Goal: Task Accomplishment & Management: Use online tool/utility

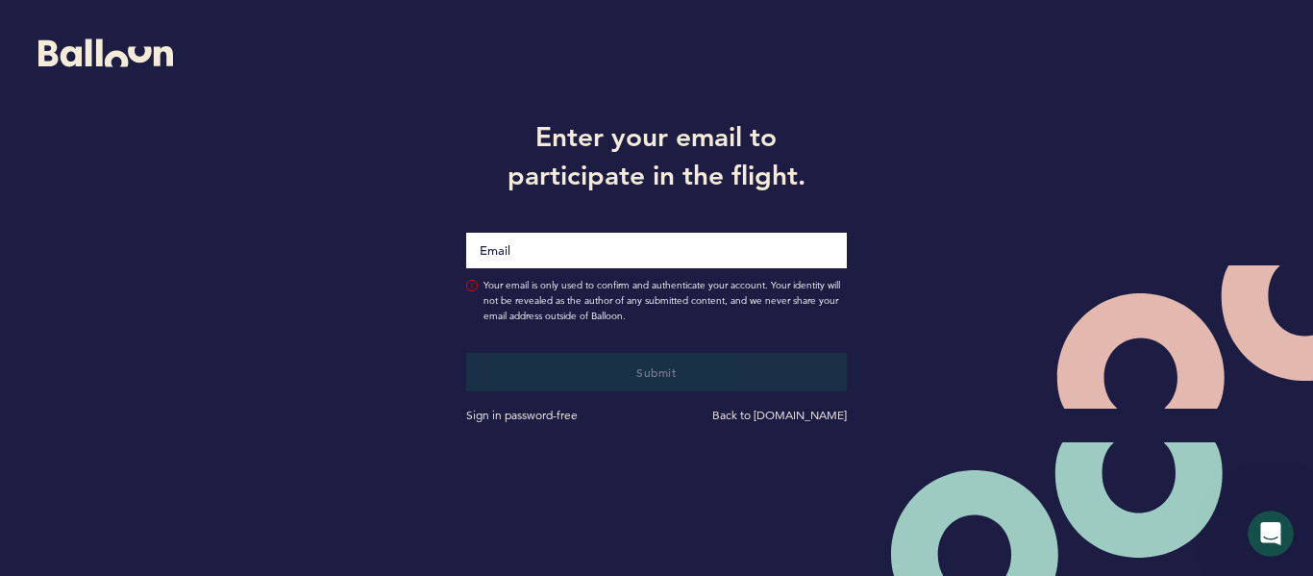
click at [666, 247] on input "Email" at bounding box center [656, 251] width 380 height 36
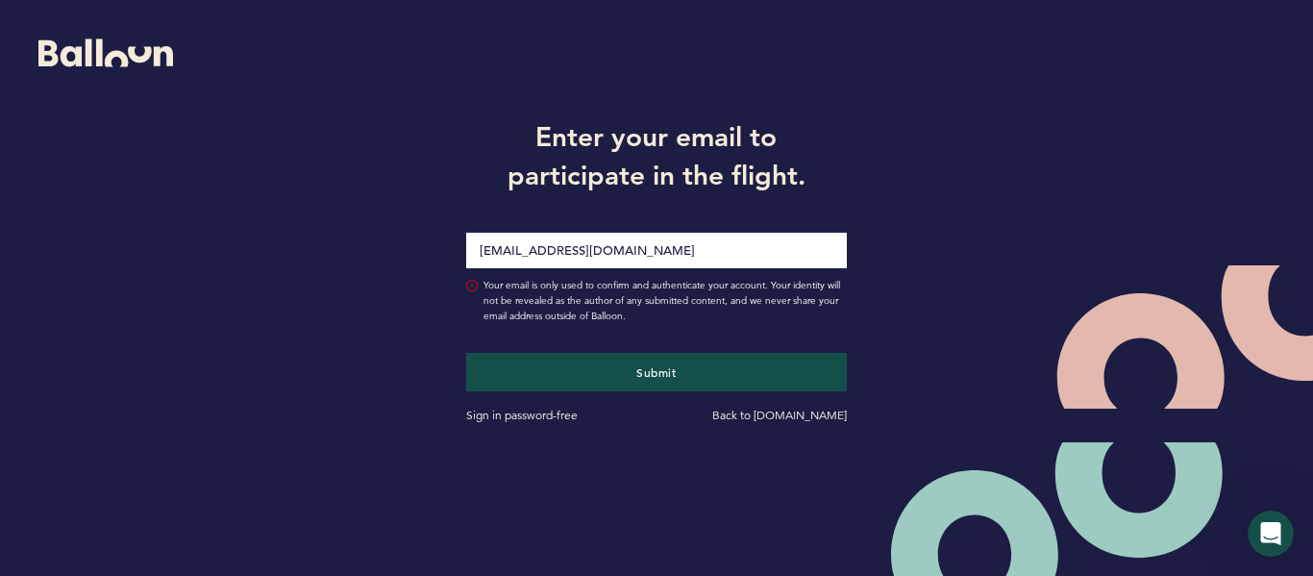
type input "[EMAIL_ADDRESS][DOMAIN_NAME]"
click at [395, 319] on div "Enter your email to participate in the flight. [EMAIL_ADDRESS][DOMAIN_NAME] You…" at bounding box center [656, 268] width 1313 height 537
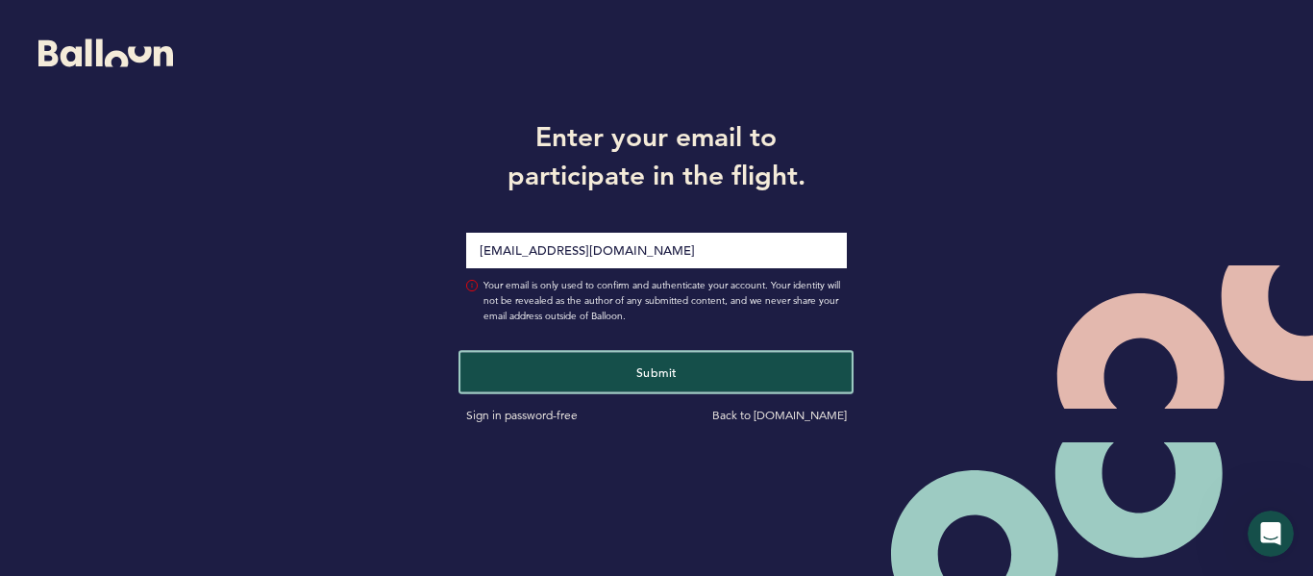
click at [526, 383] on button "Submit" at bounding box center [655, 371] width 391 height 39
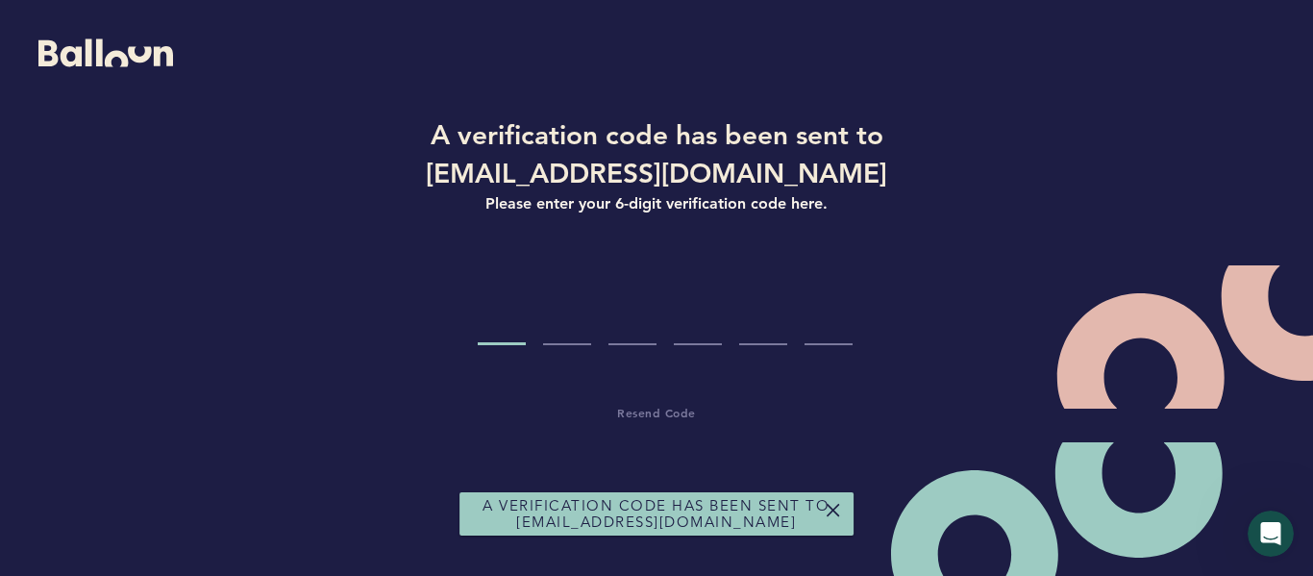
click at [516, 335] on input "Code digit 1" at bounding box center [502, 309] width 48 height 72
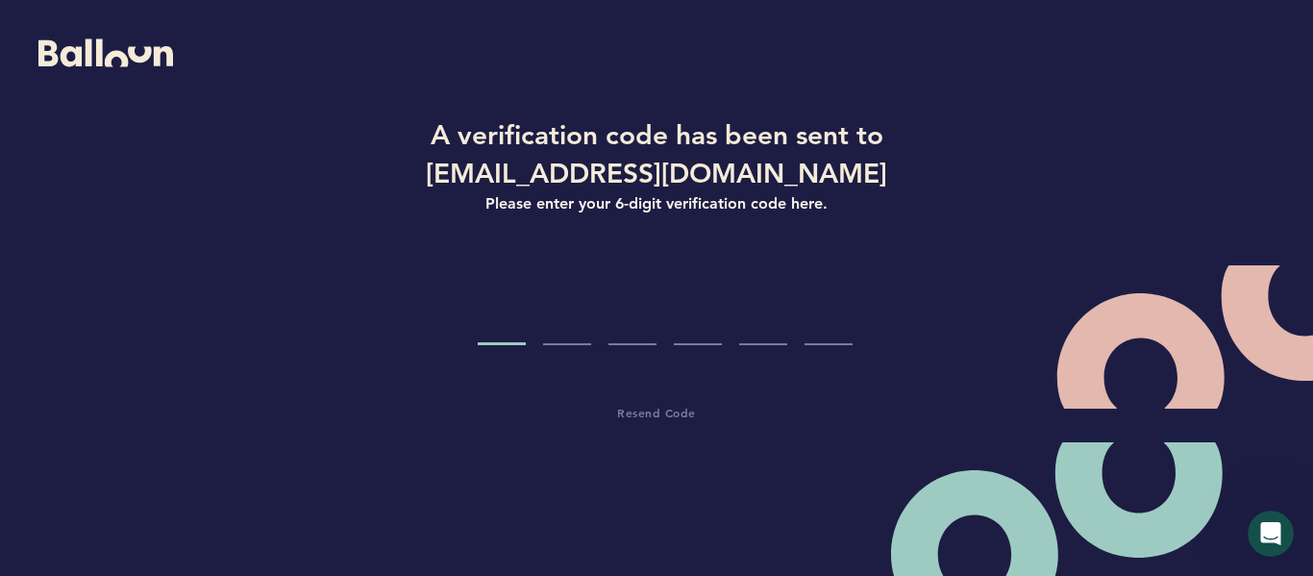
click at [492, 336] on input "Code digit 1" at bounding box center [502, 309] width 48 height 72
paste input "2"
type input "2"
type input "3"
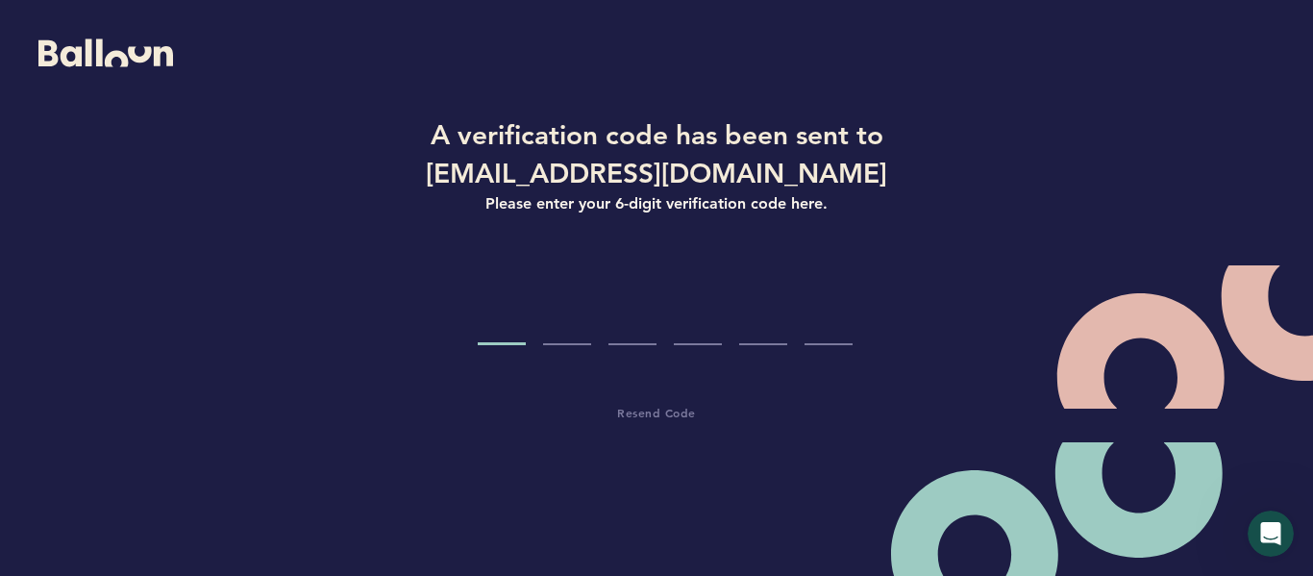
type input "1"
type input "8"
type input "1"
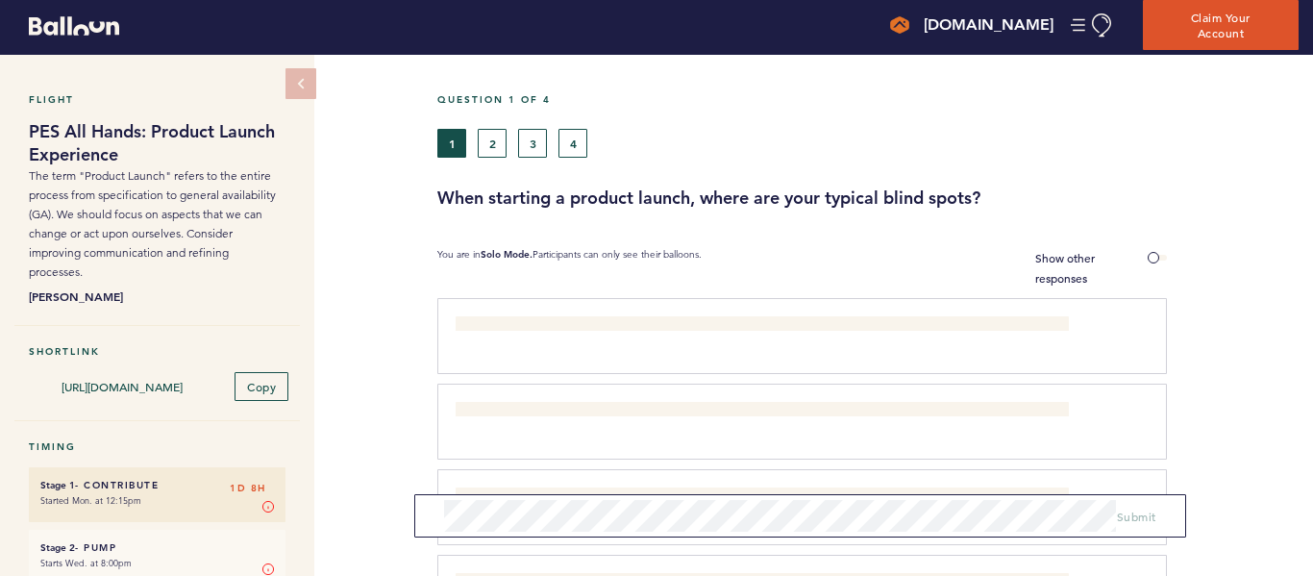
scroll to position [7, 0]
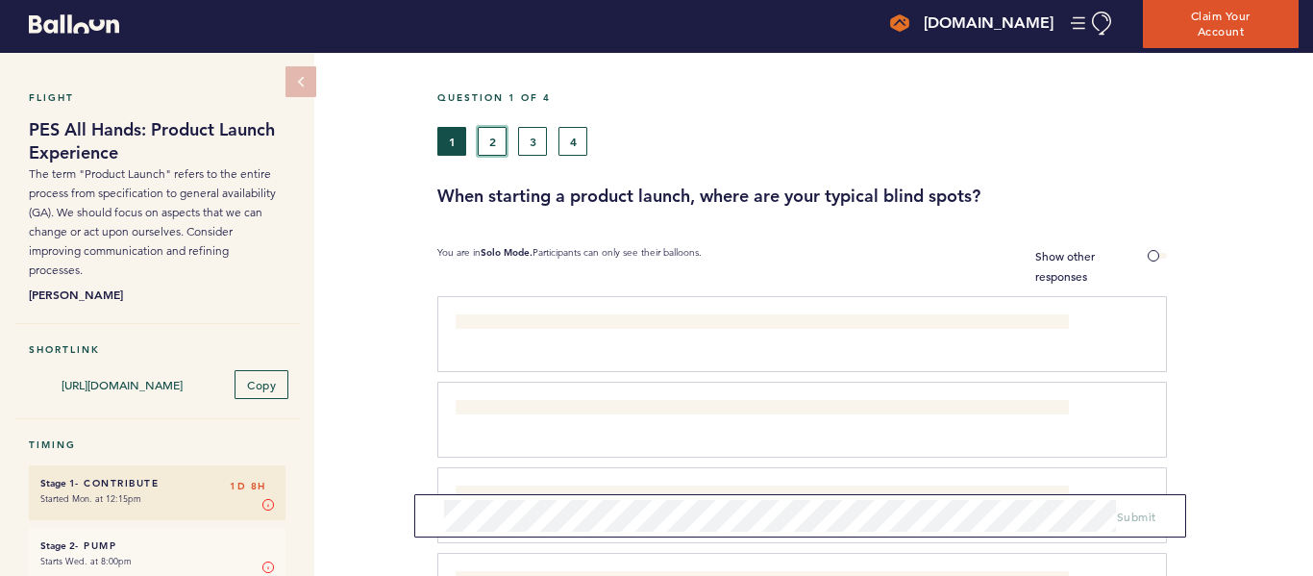
click at [490, 142] on button "2" at bounding box center [492, 141] width 29 height 29
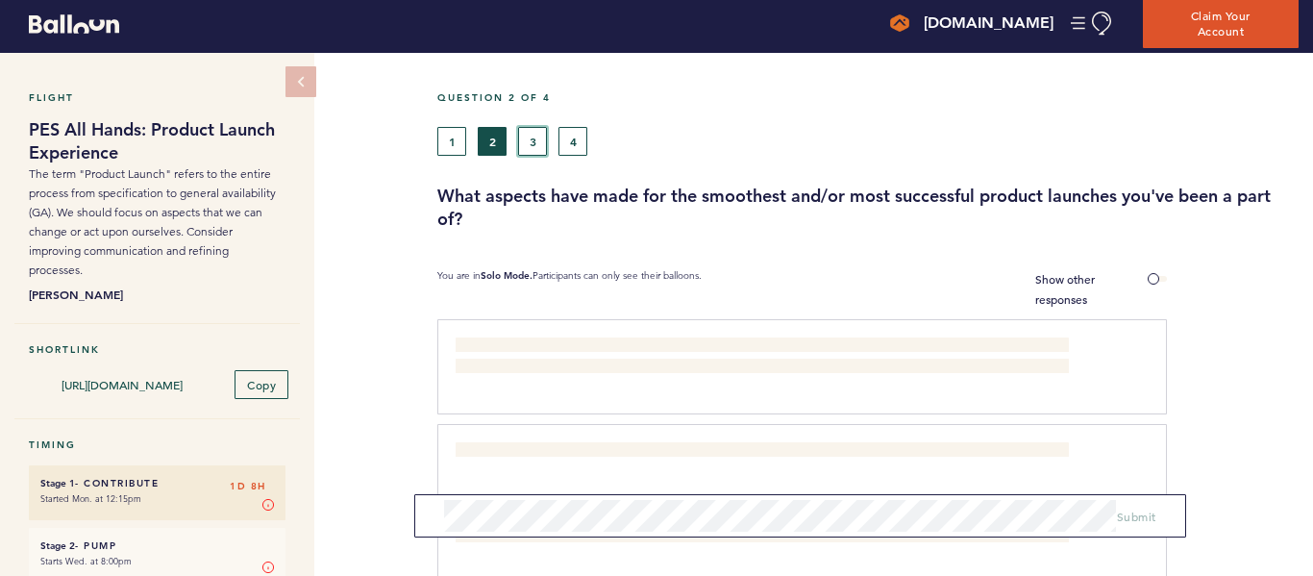
click at [526, 140] on button "3" at bounding box center [532, 141] width 29 height 29
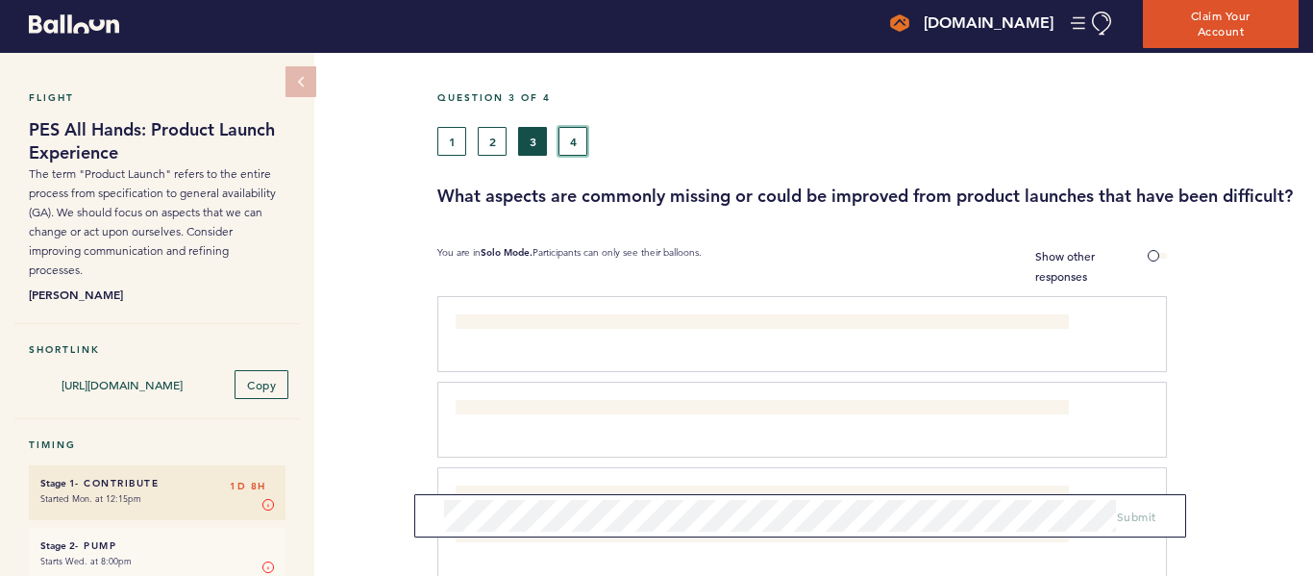
click at [574, 139] on button "4" at bounding box center [573, 141] width 29 height 29
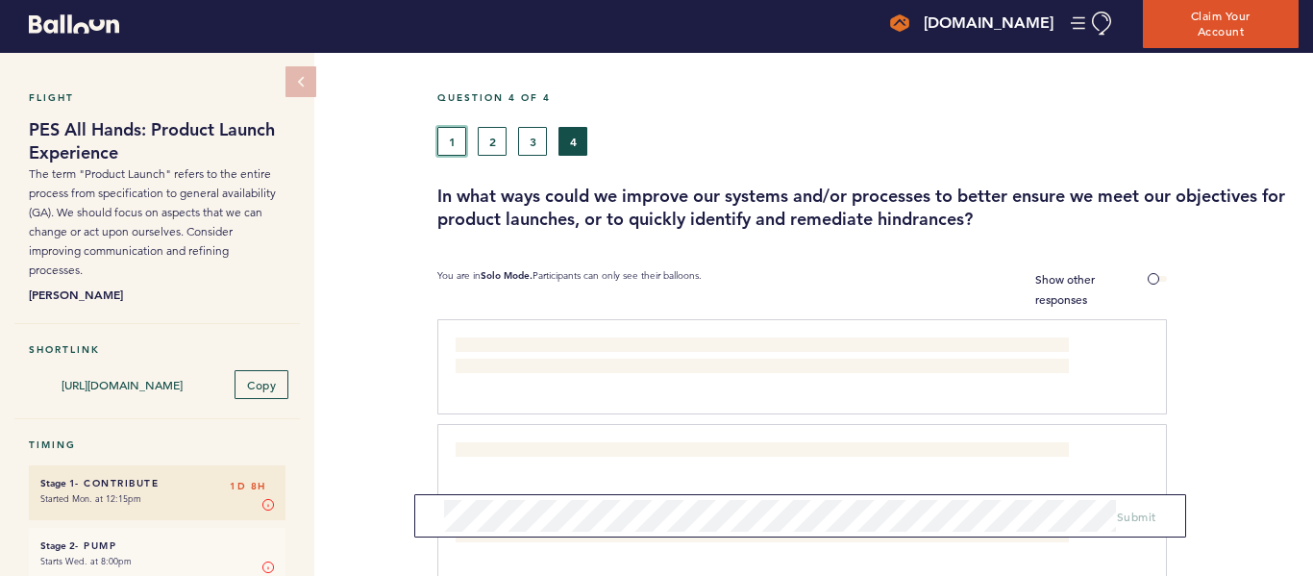
click at [447, 132] on button "1" at bounding box center [451, 141] width 29 height 29
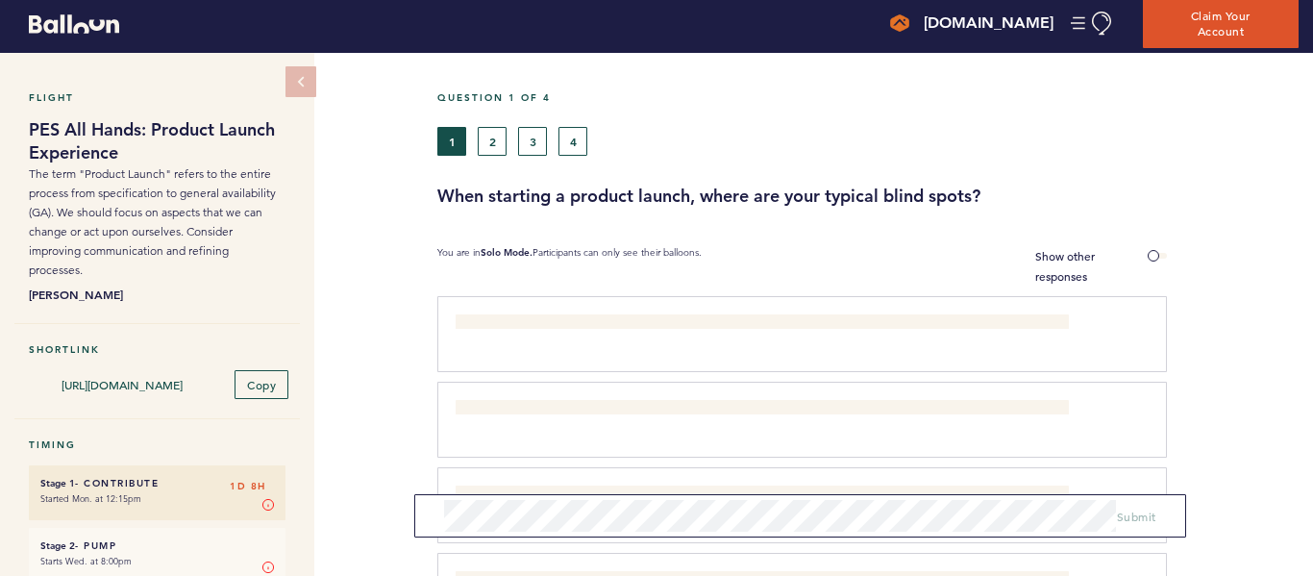
click at [383, 205] on div "Flight PES All Hands: Product Launch Experience The term "Product Launch" refer…" at bounding box center [656, 311] width 1313 height 516
click at [725, 112] on div "Question 1 of 4" at bounding box center [868, 109] width 890 height 36
click at [484, 141] on button "2" at bounding box center [492, 141] width 29 height 29
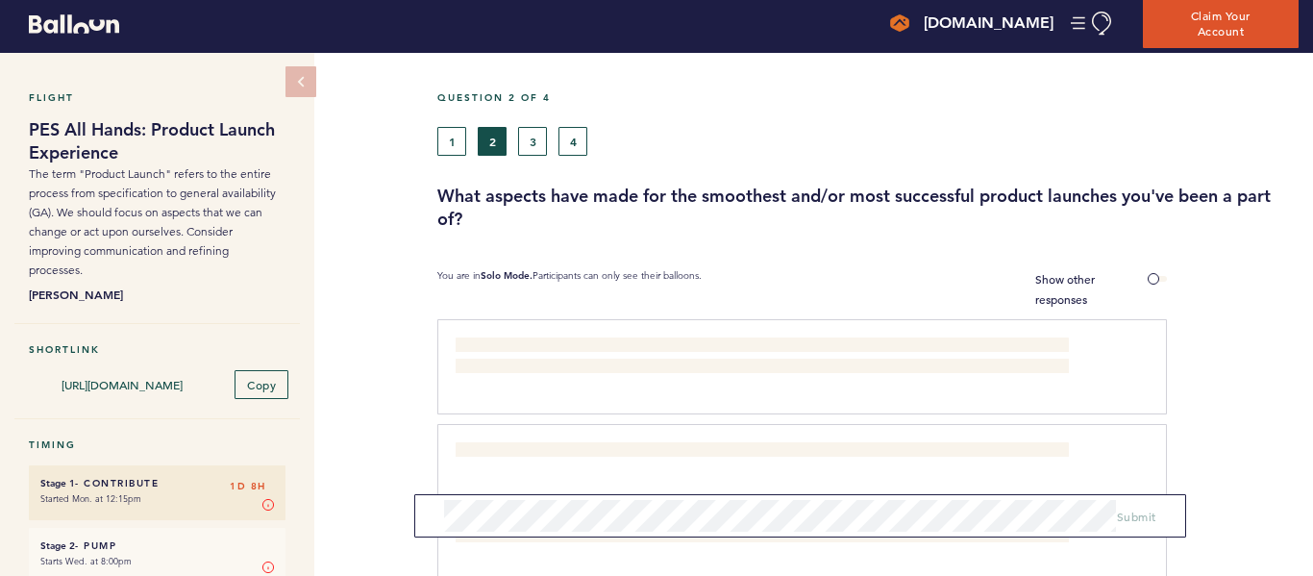
click at [794, 138] on div "1 2 3 4" at bounding box center [756, 141] width 638 height 29
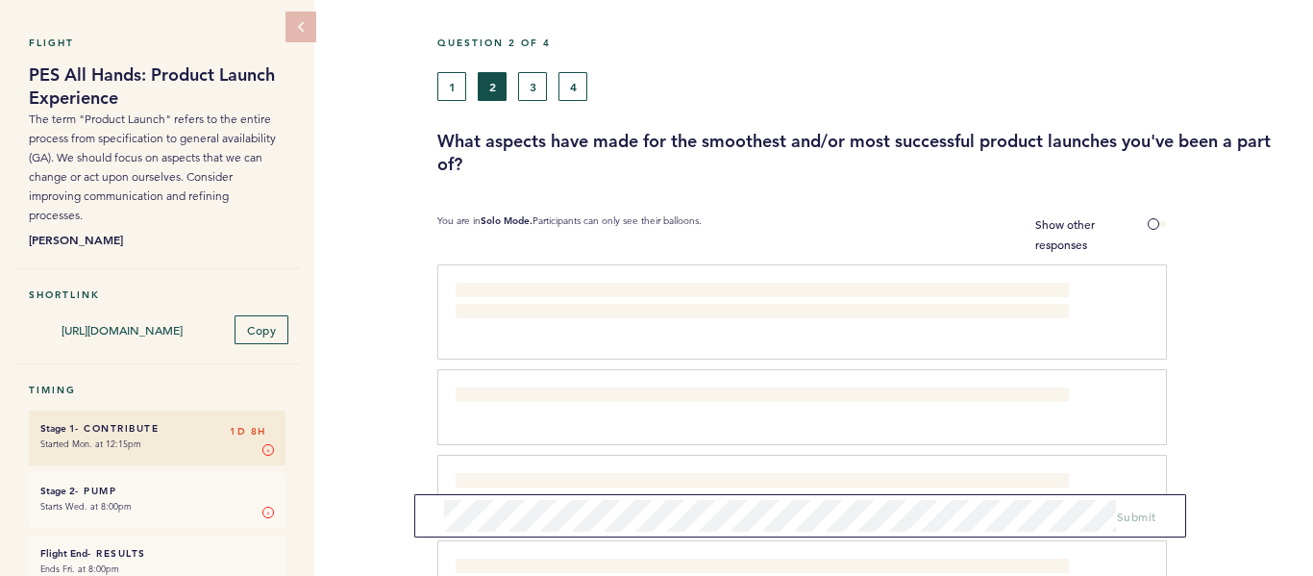
scroll to position [62, 0]
click at [533, 80] on button "3" at bounding box center [532, 85] width 29 height 29
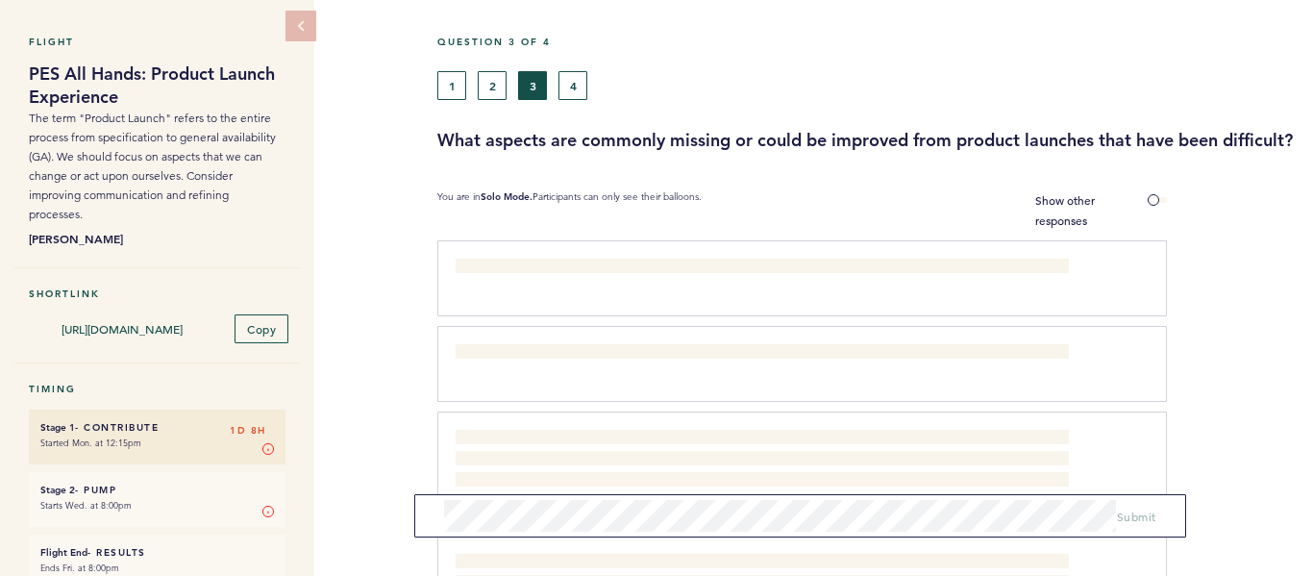
click at [726, 84] on div "1 2 3 4" at bounding box center [756, 85] width 638 height 29
click at [574, 85] on button "4" at bounding box center [573, 85] width 29 height 29
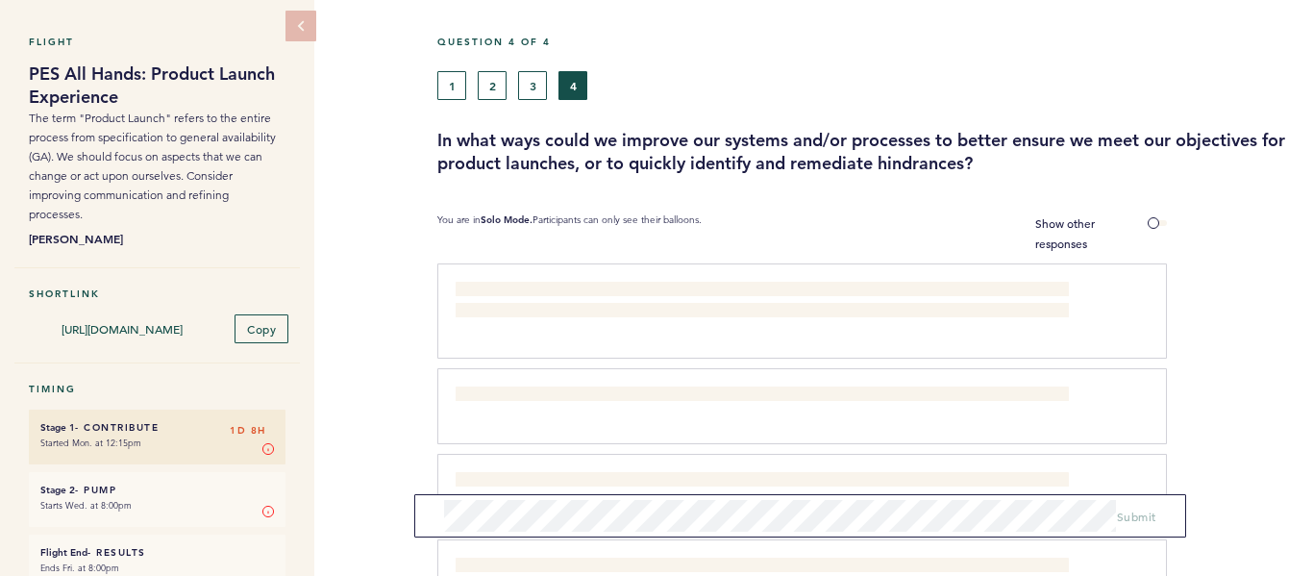
click at [683, 77] on div "1 2 3 4" at bounding box center [756, 85] width 638 height 29
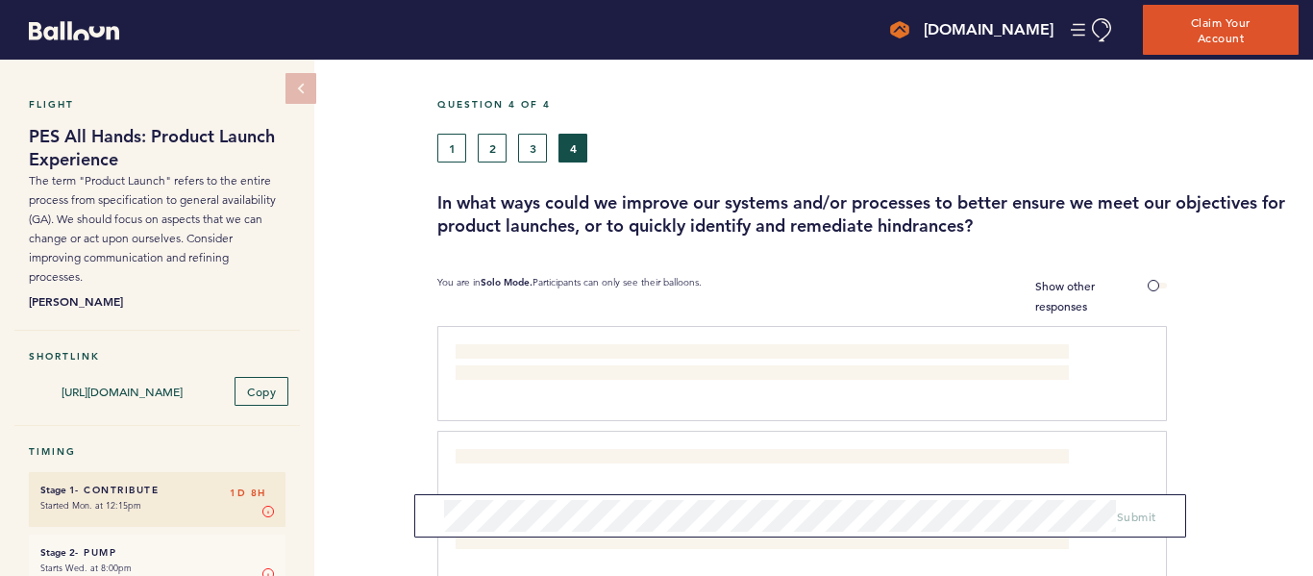
click at [697, 129] on div "Question 4 of 4" at bounding box center [868, 116] width 890 height 36
click at [444, 137] on button "1" at bounding box center [451, 148] width 29 height 29
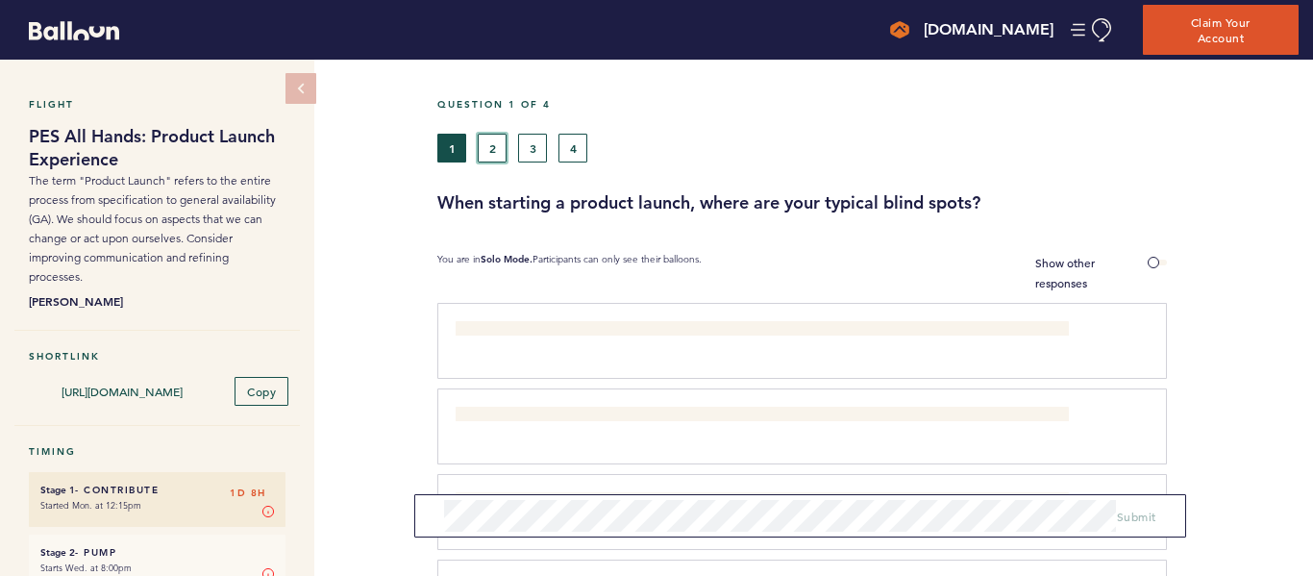
click at [491, 152] on button "2" at bounding box center [492, 148] width 29 height 29
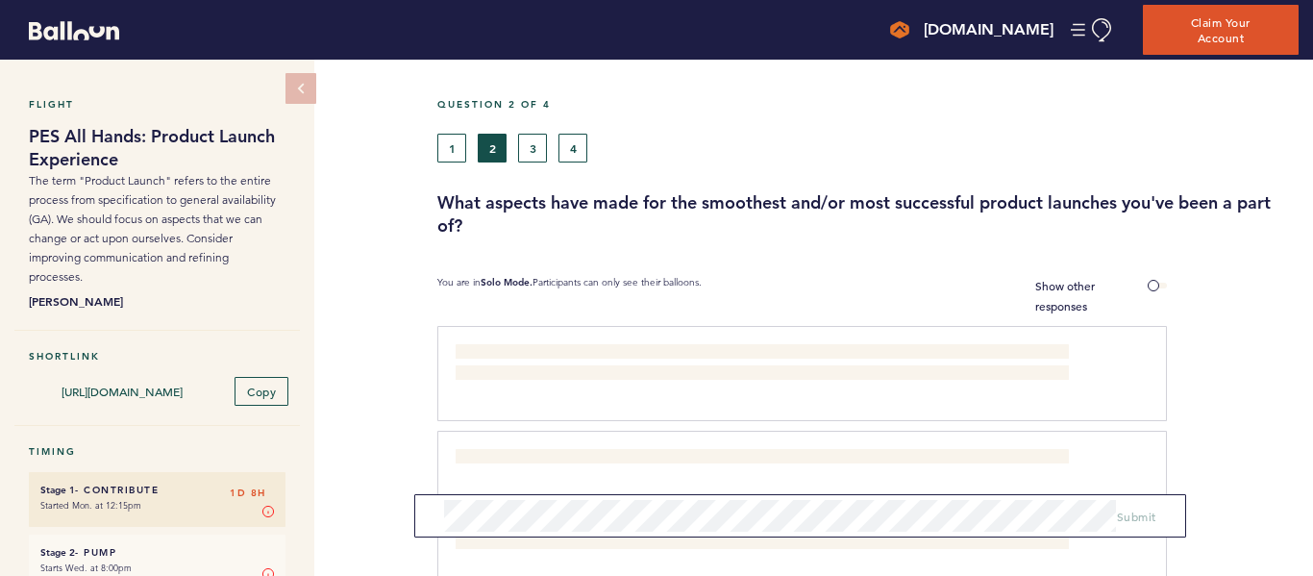
click at [395, 190] on div "Flight PES All Hands: Product Launch Experience The term "Product Launch" refer…" at bounding box center [656, 318] width 1313 height 516
click at [563, 141] on button "4" at bounding box center [573, 148] width 29 height 29
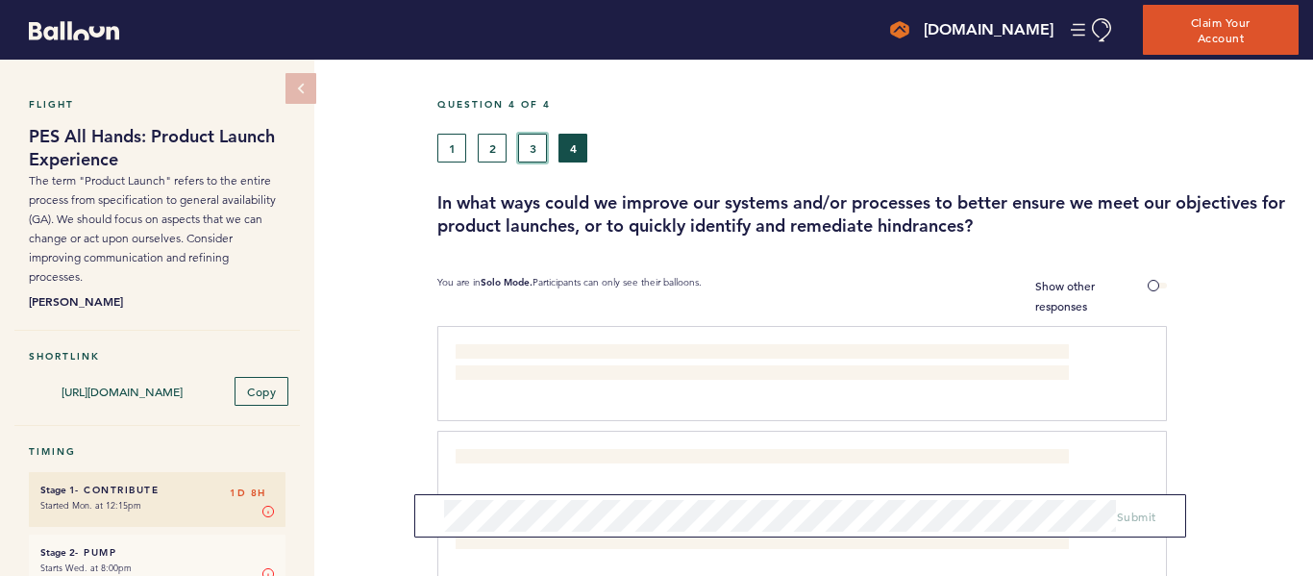
click at [532, 149] on button "3" at bounding box center [532, 148] width 29 height 29
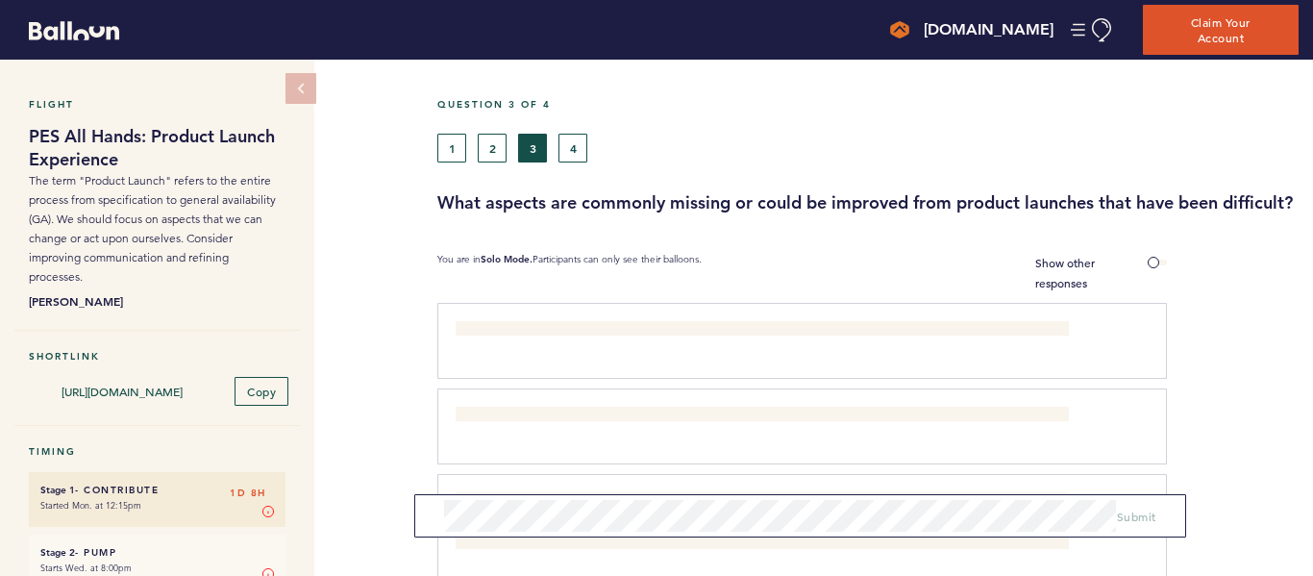
click at [1286, 290] on section "You are in Solo Mode. Participants can only see their balloons. Show other resp…" at bounding box center [875, 273] width 876 height 40
click at [455, 143] on button "1" at bounding box center [451, 148] width 29 height 29
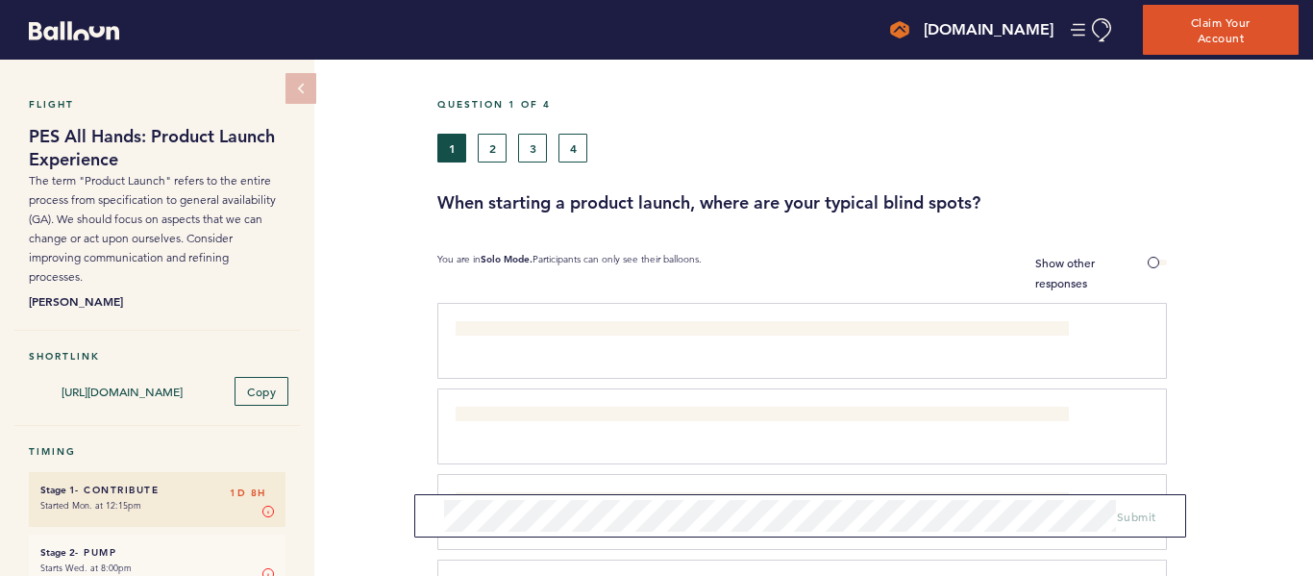
click at [416, 158] on div "Flight PES All Hands: Product Launch Experience The term "Product Launch" refer…" at bounding box center [656, 318] width 1313 height 516
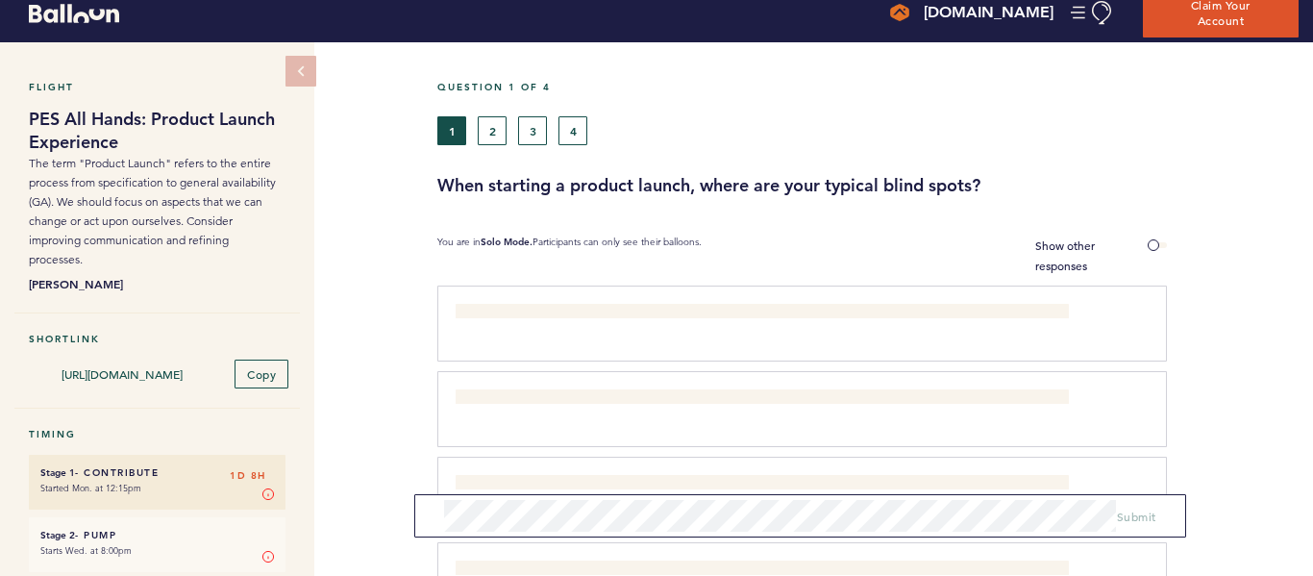
scroll to position [18, 0]
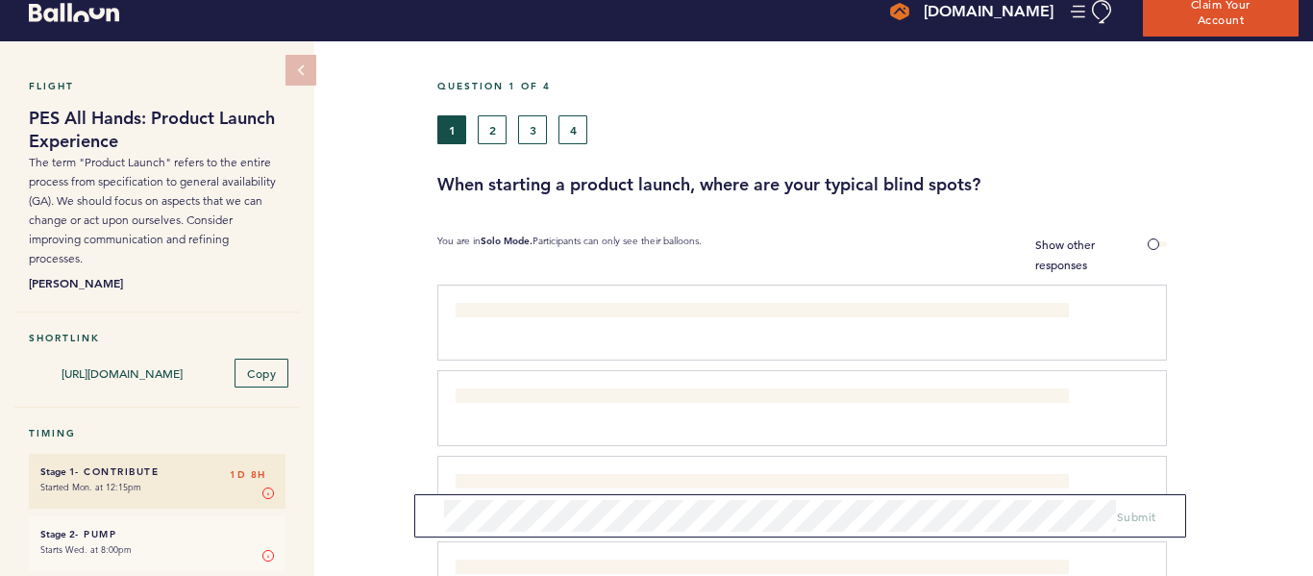
click at [525, 319] on div "What the GA date is and why it was chosen. clear submit" at bounding box center [791, 320] width 701 height 34
click at [561, 235] on p "You are in Solo Mode. Participants can only see their balloons." at bounding box center [569, 255] width 264 height 40
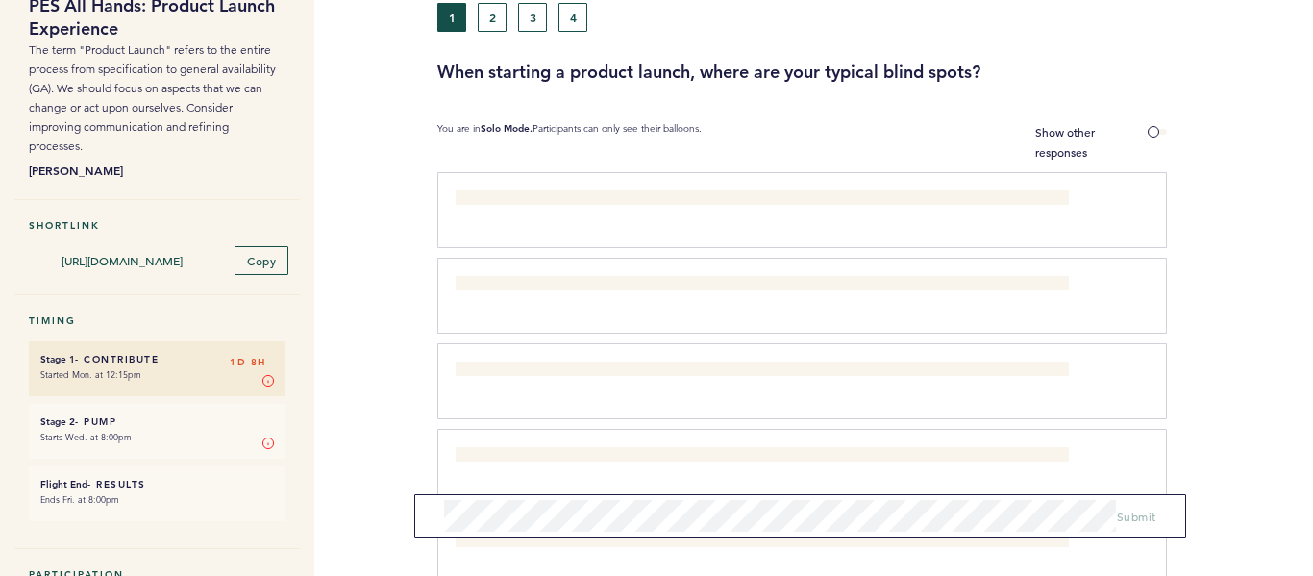
click at [603, 228] on div "What the GA date is and why it was chosen. clear submit" at bounding box center [802, 210] width 730 height 76
click at [396, 200] on div "Flight PES All Hands: Product Launch Experience The term "Product Launch" refer…" at bounding box center [656, 187] width 1313 height 516
